Goal: Task Accomplishment & Management: Use online tool/utility

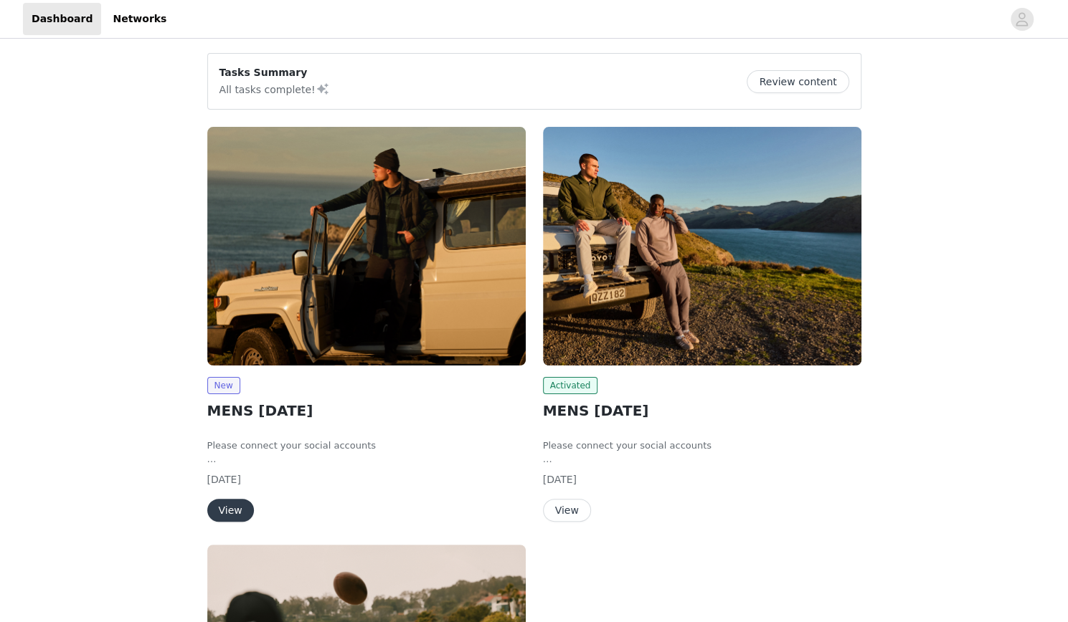
click at [407, 277] on img at bounding box center [366, 246] width 318 height 239
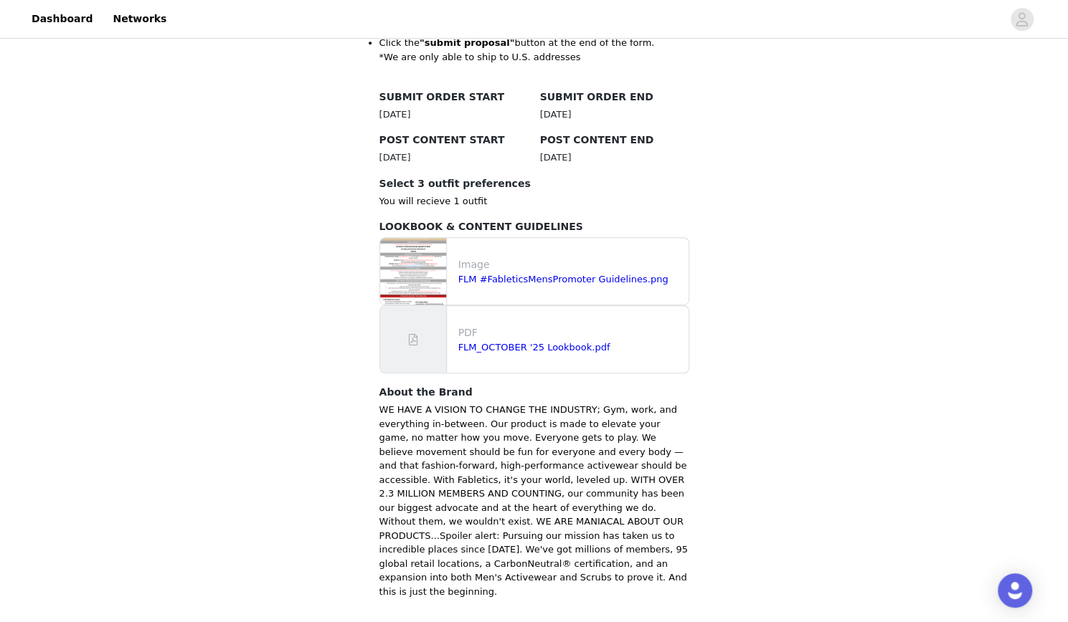
scroll to position [419, 0]
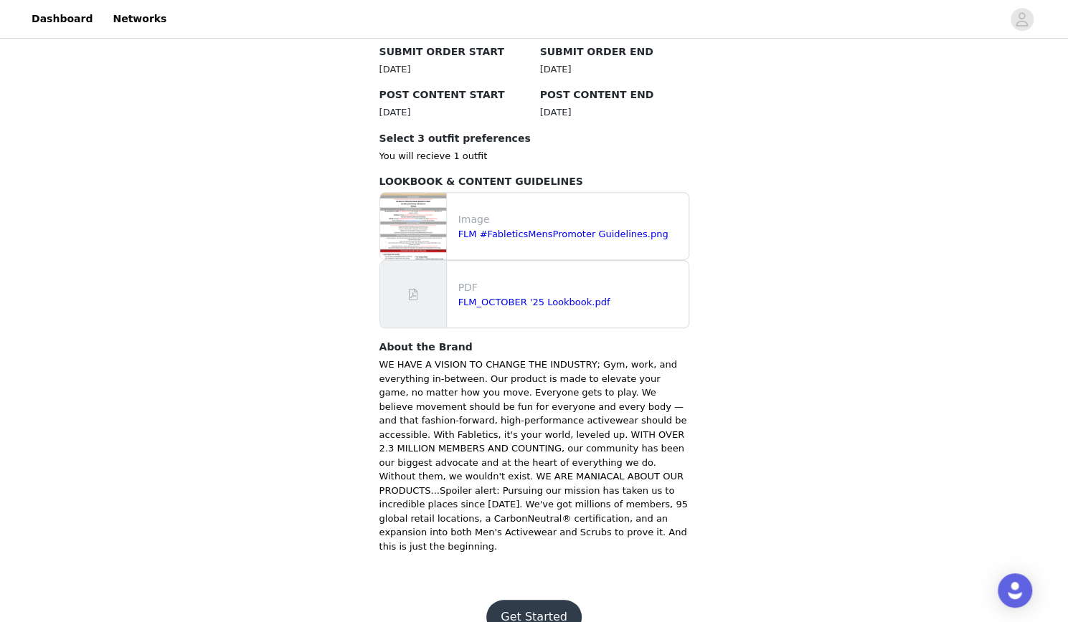
click at [536, 600] on button "Get Started" at bounding box center [533, 617] width 95 height 34
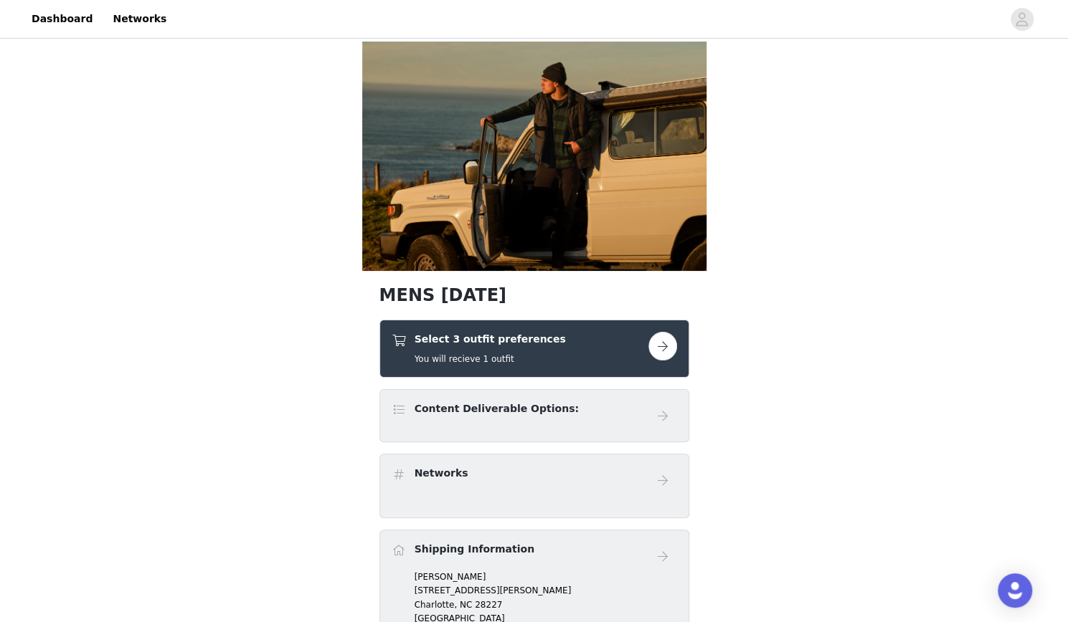
click at [658, 341] on button "button" at bounding box center [662, 346] width 29 height 29
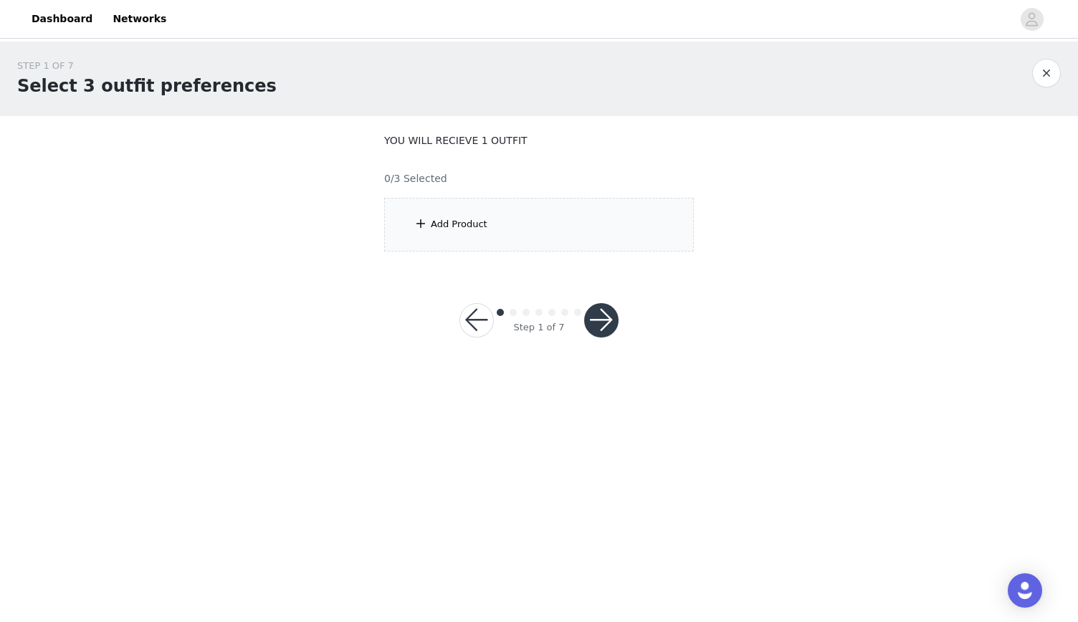
click at [520, 225] on div "Add Product" at bounding box center [539, 225] width 310 height 54
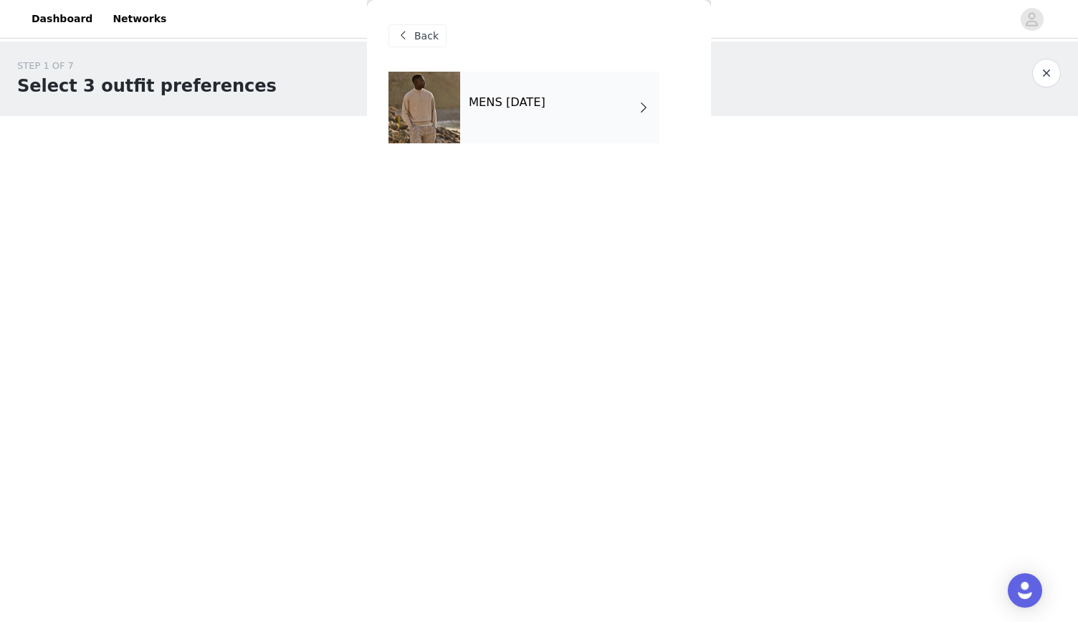
click at [513, 137] on div "MENS [DATE]" at bounding box center [559, 108] width 199 height 72
